Goal: Check status: Check status

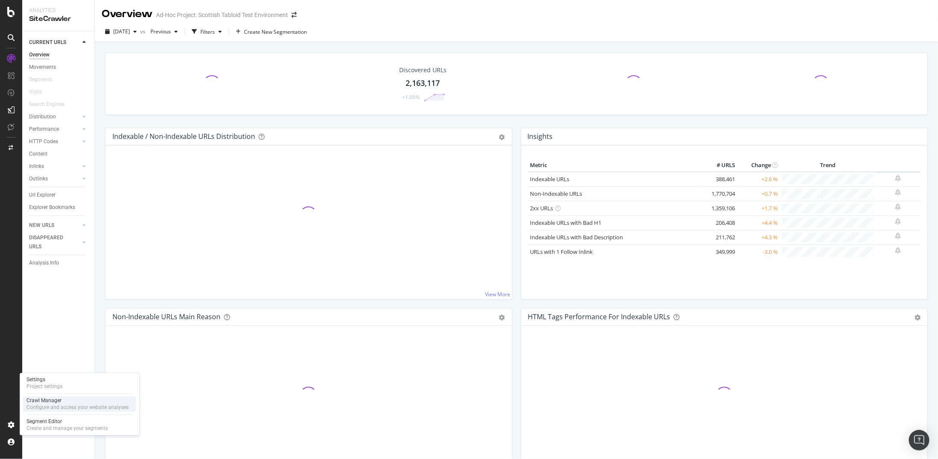
click at [47, 401] on div "Crawl Manager" at bounding box center [77, 400] width 102 height 7
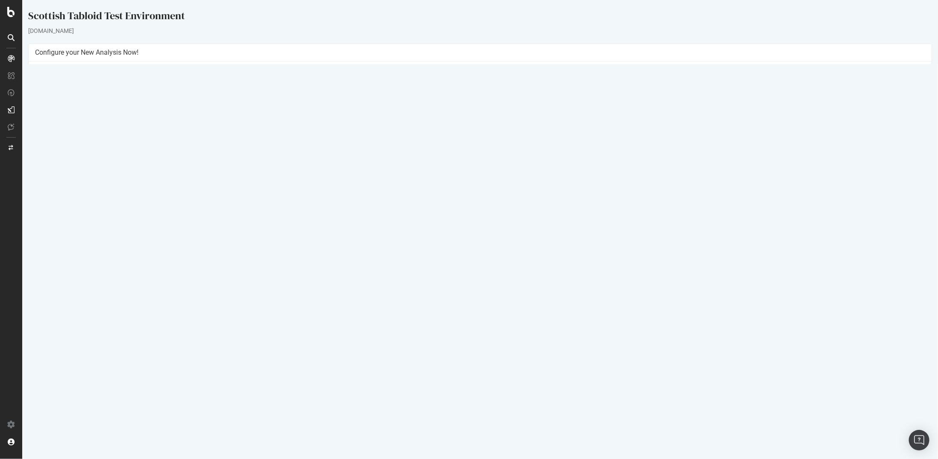
click at [72, 274] on td "[DATE] report" at bounding box center [147, 279] width 224 height 17
drag, startPoint x: 71, startPoint y: 276, endPoint x: 59, endPoint y: 276, distance: 12.4
click at [59, 276] on link "[DATE] report" at bounding box center [57, 279] width 33 height 7
